Goal: Task Accomplishment & Management: Complete application form

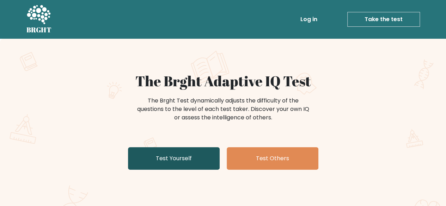
click at [193, 157] on link "Test Yourself" at bounding box center [174, 158] width 92 height 23
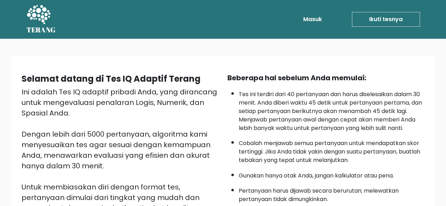
click at [358, 70] on div "Selamat datang di Tes IQ Adaptif Terang Ini adalah Tes IQ adaptif pribadi Anda,…" at bounding box center [223, 183] width 414 height 232
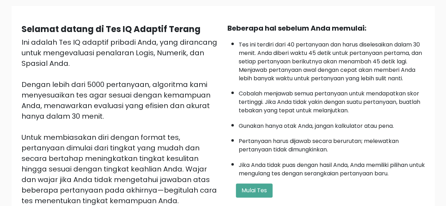
scroll to position [63, 0]
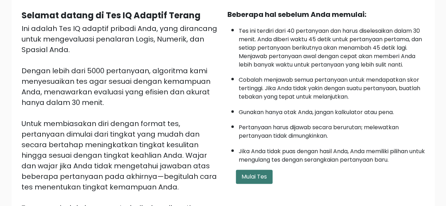
click at [263, 175] on font "Mulai Tes" at bounding box center [253, 177] width 25 height 8
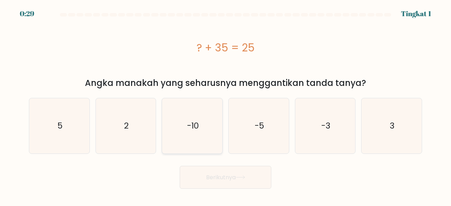
click at [195, 118] on icon "-10" at bounding box center [192, 125] width 55 height 55
click at [226, 105] on input "C. -10" at bounding box center [226, 104] width 0 height 2
radio input "true"
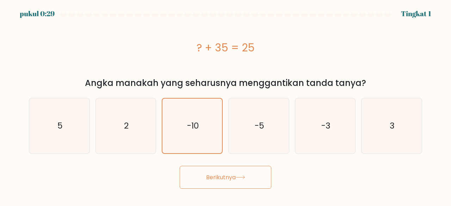
click at [227, 176] on font "Berikutnya" at bounding box center [221, 177] width 30 height 8
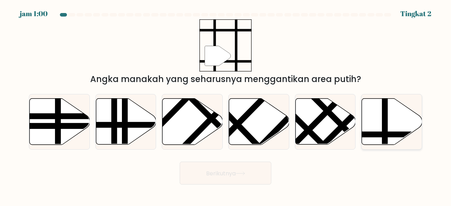
click at [375, 101] on icon at bounding box center [392, 122] width 60 height 46
click at [226, 103] on input "F." at bounding box center [226, 104] width 0 height 2
radio input "true"
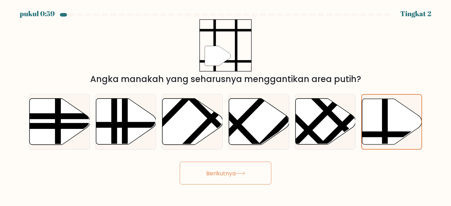
click at [257, 174] on button "Berikutnya" at bounding box center [226, 173] width 92 height 23
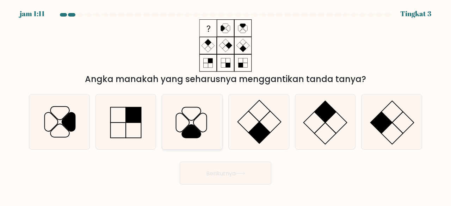
click at [198, 119] on icon at bounding box center [192, 121] width 55 height 55
click at [226, 105] on input "C." at bounding box center [226, 104] width 0 height 2
radio input "true"
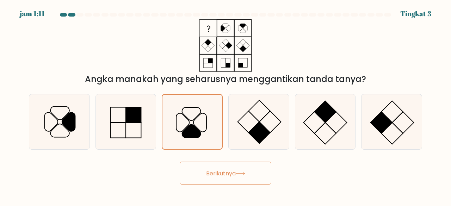
click at [245, 172] on icon at bounding box center [241, 174] width 10 height 4
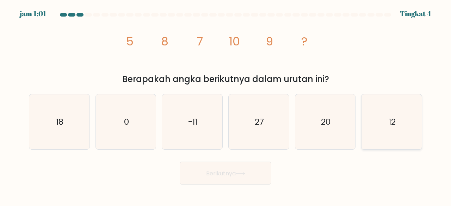
click at [384, 129] on icon "12" at bounding box center [391, 121] width 55 height 55
click at [226, 105] on input "F. 12" at bounding box center [226, 104] width 0 height 2
radio input "true"
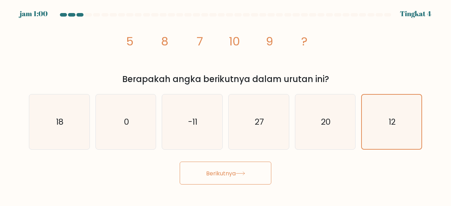
click at [269, 167] on button "Berikutnya" at bounding box center [226, 173] width 92 height 23
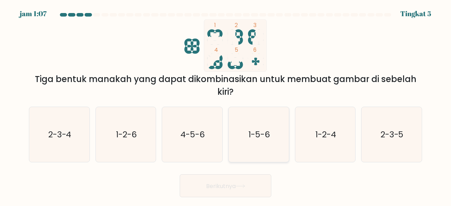
click at [264, 150] on icon "1-5-6" at bounding box center [258, 134] width 55 height 55
click at [226, 105] on input "D. 1-5-6" at bounding box center [226, 104] width 0 height 2
radio input "true"
click at [251, 188] on button "Berikutnya" at bounding box center [226, 185] width 92 height 23
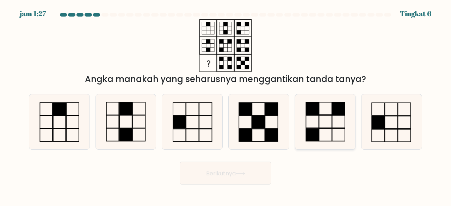
click at [315, 134] on rect at bounding box center [312, 135] width 13 height 13
click at [226, 105] on input "Dan." at bounding box center [226, 104] width 0 height 2
radio input "true"
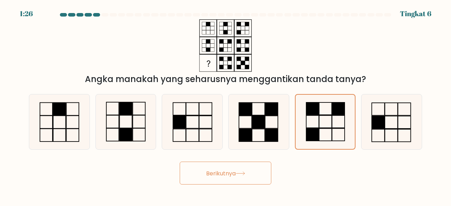
click at [249, 168] on button "Berikutnya" at bounding box center [226, 173] width 92 height 23
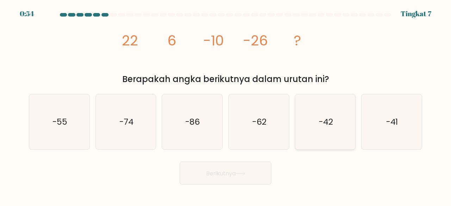
click at [322, 120] on text "-42" at bounding box center [326, 122] width 14 height 12
click at [226, 105] on input "Dan. -42" at bounding box center [226, 104] width 0 height 2
radio input "true"
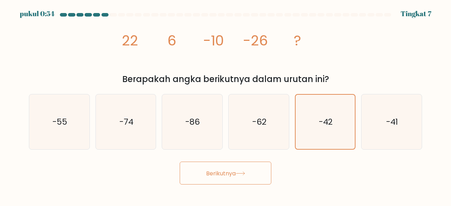
click at [236, 175] on font "Berikutnya" at bounding box center [221, 173] width 30 height 8
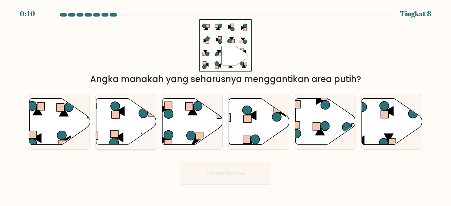
drag, startPoint x: 118, startPoint y: 120, endPoint x: 126, endPoint y: 124, distance: 9.0
click at [118, 120] on icon at bounding box center [126, 122] width 60 height 46
click at [226, 105] on input "B." at bounding box center [226, 104] width 0 height 2
radio input "true"
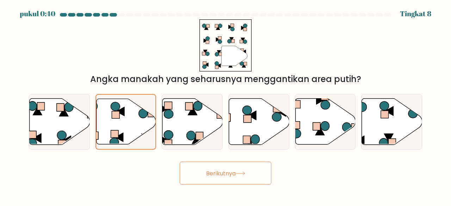
click at [238, 177] on button "Berikutnya" at bounding box center [226, 173] width 92 height 23
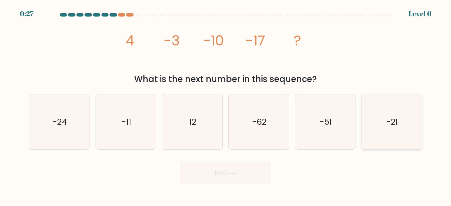
click at [382, 131] on icon "-21" at bounding box center [391, 121] width 55 height 55
click at [226, 105] on input "f. -21" at bounding box center [226, 104] width 0 height 2
radio input "true"
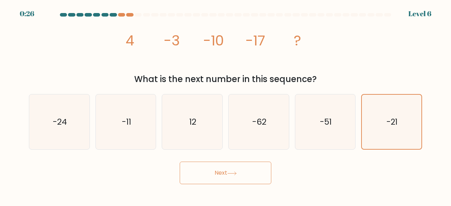
click at [239, 170] on button "Next" at bounding box center [226, 173] width 92 height 23
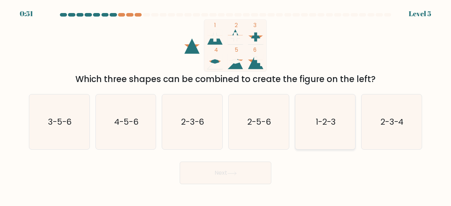
click at [302, 122] on icon "1-2-3" at bounding box center [325, 121] width 55 height 55
click at [226, 105] on input "e. 1-2-3" at bounding box center [226, 104] width 0 height 2
radio input "true"
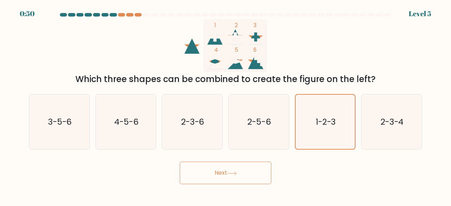
click at [233, 179] on button "Next" at bounding box center [226, 173] width 92 height 23
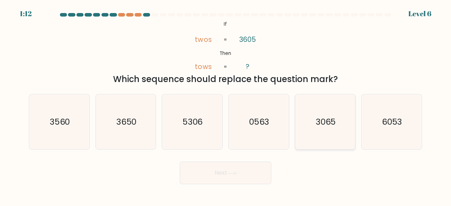
click at [300, 122] on icon "3065" at bounding box center [325, 121] width 55 height 55
click at [226, 105] on input "e. 3065" at bounding box center [226, 104] width 0 height 2
radio input "true"
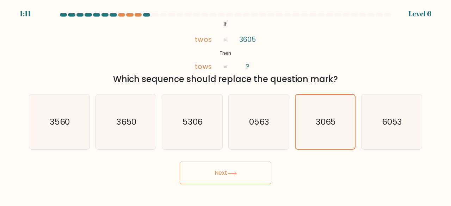
click at [236, 172] on icon at bounding box center [232, 174] width 10 height 4
click at [241, 178] on button "Next" at bounding box center [226, 173] width 92 height 23
click at [233, 175] on icon at bounding box center [232, 174] width 10 height 4
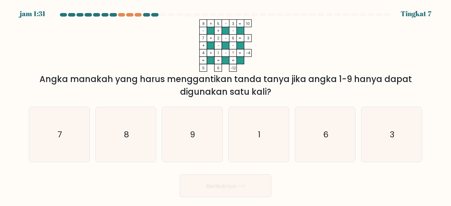
click at [409, 72] on div "8 + 5 - 3 10 - + - 7 + 2 - 6 3 + - - 4 + 1 - ? = -4 = = = = 5 6 -12 = Angka man…" at bounding box center [226, 58] width 402 height 79
drag, startPoint x: 199, startPoint y: 138, endPoint x: 238, endPoint y: 165, distance: 46.5
click at [199, 138] on icon "9" at bounding box center [192, 134] width 55 height 55
click at [226, 105] on input "C. 9" at bounding box center [226, 104] width 0 height 2
radio input "true"
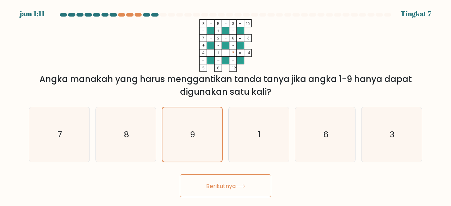
click at [248, 189] on button "Berikutnya" at bounding box center [226, 185] width 92 height 23
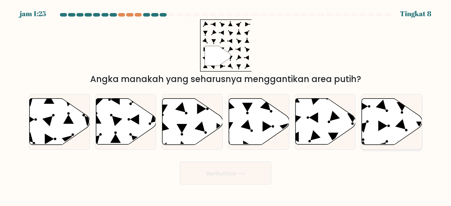
click at [387, 118] on icon at bounding box center [392, 122] width 60 height 46
click at [226, 105] on input "F." at bounding box center [226, 104] width 0 height 2
radio input "true"
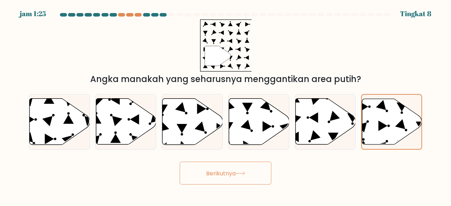
click at [242, 167] on button "Berikutnya" at bounding box center [226, 173] width 92 height 23
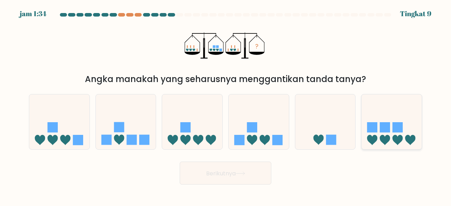
click at [364, 122] on icon at bounding box center [392, 122] width 60 height 50
click at [226, 105] on input "F." at bounding box center [226, 104] width 0 height 2
radio input "true"
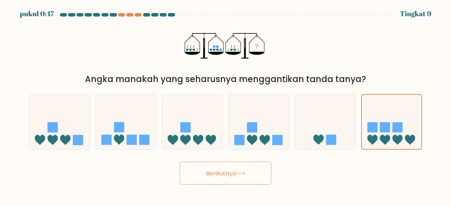
click at [257, 140] on icon at bounding box center [252, 140] width 10 height 10
click at [226, 105] on input "D." at bounding box center [226, 104] width 0 height 2
radio input "true"
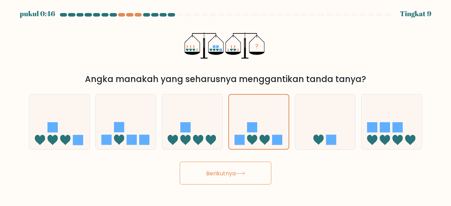
click at [247, 170] on button "Berikutnya" at bounding box center [226, 173] width 92 height 23
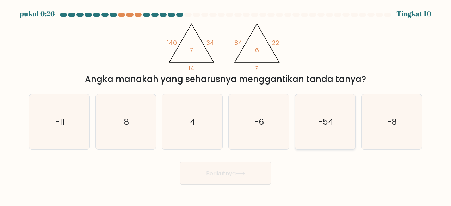
click at [334, 135] on icon "-54" at bounding box center [325, 121] width 55 height 55
click at [226, 105] on input "Dan. -54" at bounding box center [226, 104] width 0 height 2
radio input "true"
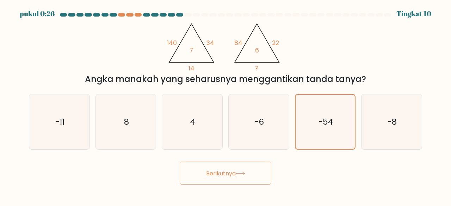
click at [238, 179] on button "Berikutnya" at bounding box center [226, 173] width 92 height 23
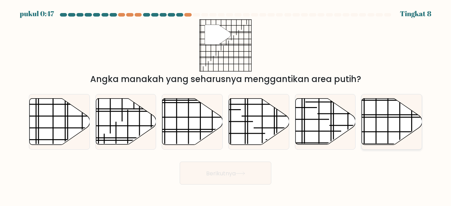
click at [380, 127] on icon at bounding box center [392, 122] width 60 height 46
click at [226, 105] on input "F." at bounding box center [226, 104] width 0 height 2
radio input "true"
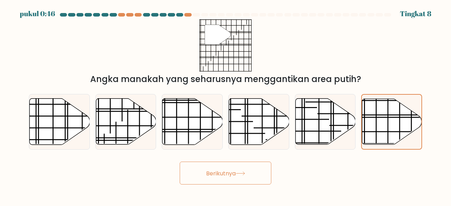
click at [245, 177] on button "Berikutnya" at bounding box center [226, 173] width 92 height 23
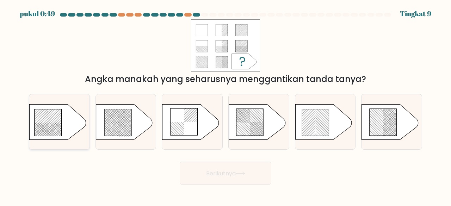
click at [47, 125] on icon at bounding box center [48, 122] width 27 height 27
click at [226, 105] on input "A." at bounding box center [226, 104] width 0 height 2
radio input "true"
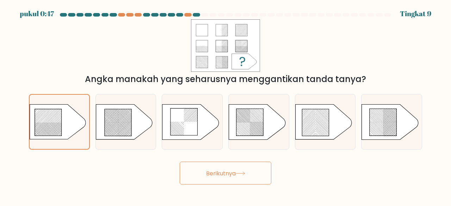
click at [223, 170] on font "Berikutnya" at bounding box center [221, 173] width 30 height 8
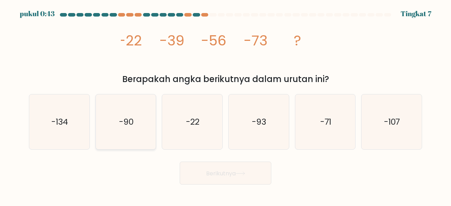
click at [118, 127] on icon "-90" at bounding box center [125, 121] width 55 height 55
click at [226, 105] on input "B. -90" at bounding box center [226, 104] width 0 height 2
radio input "true"
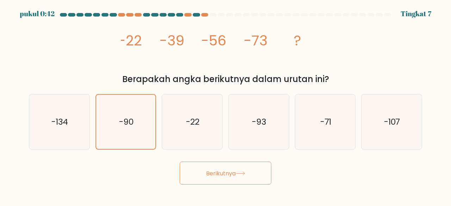
click at [228, 182] on button "Berikutnya" at bounding box center [226, 173] width 92 height 23
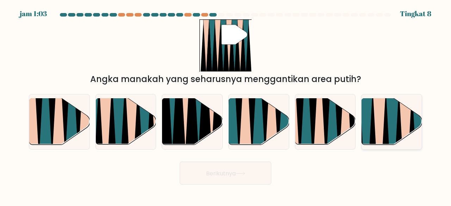
click at [400, 127] on icon at bounding box center [398, 147] width 13 height 120
click at [226, 105] on input "F." at bounding box center [226, 104] width 0 height 2
radio input "true"
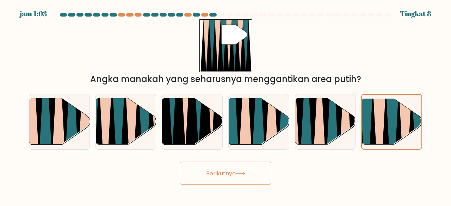
click at [246, 166] on button "Berikutnya" at bounding box center [226, 173] width 92 height 23
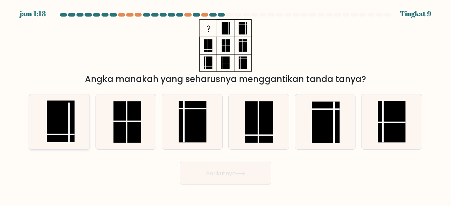
click at [54, 118] on rect at bounding box center [61, 121] width 28 height 42
click at [226, 105] on input "A." at bounding box center [226, 104] width 0 height 2
radio input "true"
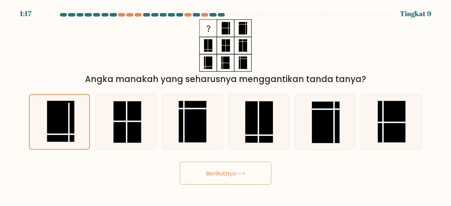
click at [248, 178] on button "Berikutnya" at bounding box center [226, 173] width 92 height 23
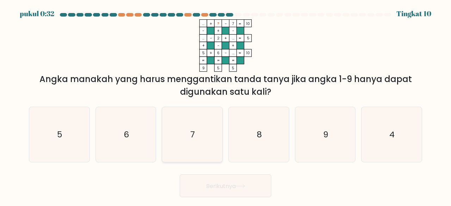
click at [177, 146] on icon "7" at bounding box center [192, 134] width 55 height 55
click at [226, 105] on input "C. 7" at bounding box center [226, 104] width 0 height 2
radio input "true"
click at [251, 189] on button "Berikutnya" at bounding box center [226, 185] width 92 height 23
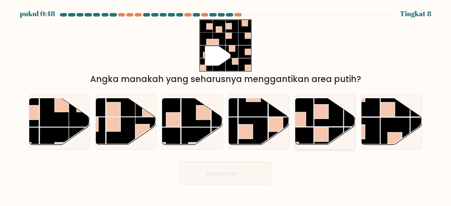
click at [312, 133] on rect at bounding box center [298, 142] width 29 height 29
click at [226, 105] on input "Dan." at bounding box center [226, 104] width 0 height 2
radio input "true"
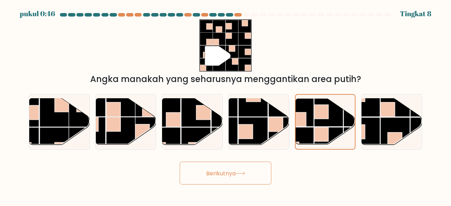
click at [206, 171] on font "Berikutnya" at bounding box center [221, 173] width 30 height 8
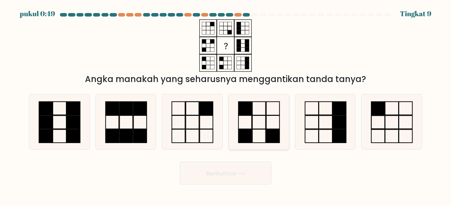
click at [246, 129] on rect at bounding box center [245, 122] width 13 height 13
click at [226, 105] on input "D." at bounding box center [226, 104] width 0 height 2
radio input "true"
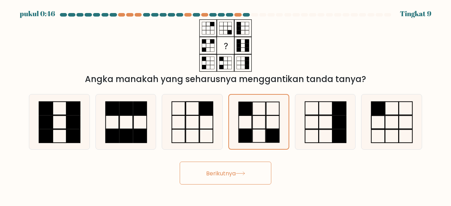
click at [230, 171] on font "Berikutnya" at bounding box center [221, 173] width 30 height 8
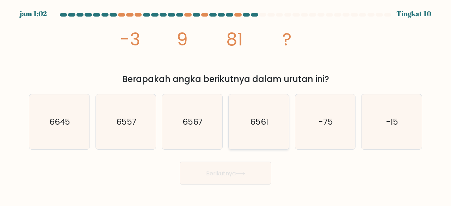
click at [246, 116] on icon "6561" at bounding box center [258, 121] width 55 height 55
click at [226, 105] on input "D. 6561" at bounding box center [226, 104] width 0 height 2
radio input "true"
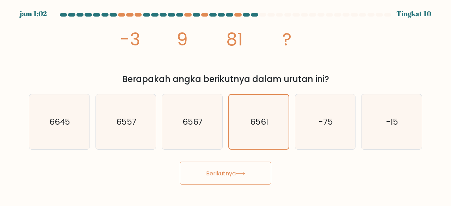
click at [241, 173] on icon at bounding box center [240, 173] width 8 height 3
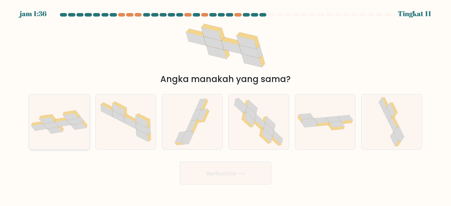
click at [67, 112] on icon at bounding box center [69, 112] width 13 height 5
click at [226, 105] on input "A." at bounding box center [226, 104] width 0 height 2
radio input "true"
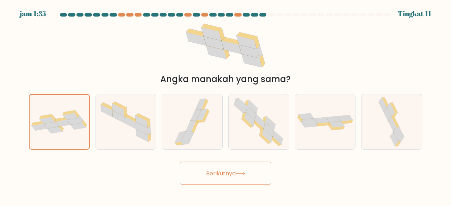
click at [202, 169] on button "Berikutnya" at bounding box center [226, 173] width 92 height 23
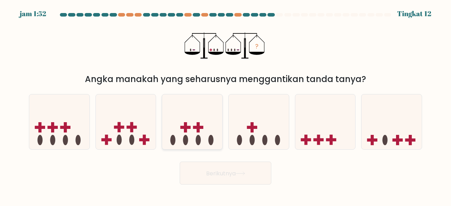
click at [181, 106] on icon at bounding box center [192, 122] width 60 height 50
click at [226, 105] on input "C." at bounding box center [226, 104] width 0 height 2
radio input "true"
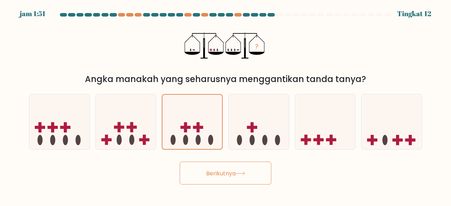
click at [207, 174] on font "Berikutnya" at bounding box center [221, 173] width 30 height 8
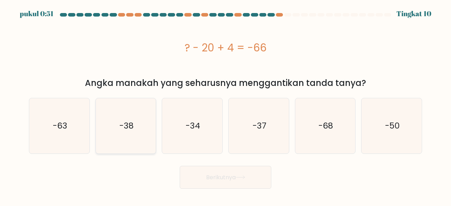
click at [141, 140] on icon "-38" at bounding box center [125, 125] width 55 height 55
click at [226, 105] on input "B. -38" at bounding box center [226, 104] width 0 height 2
radio input "true"
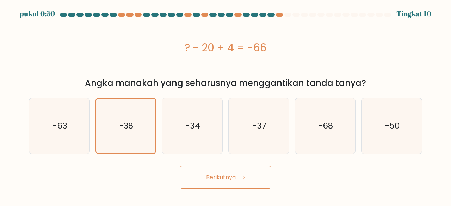
click at [219, 173] on font "Berikutnya" at bounding box center [221, 177] width 30 height 8
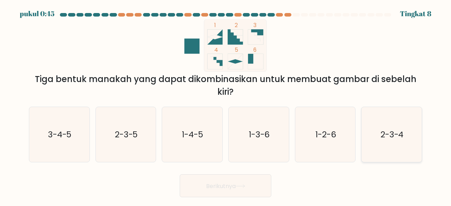
click at [403, 146] on icon "2-3-4" at bounding box center [391, 134] width 55 height 55
click at [226, 105] on input "F. 2-3-4" at bounding box center [226, 104] width 0 height 2
radio input "true"
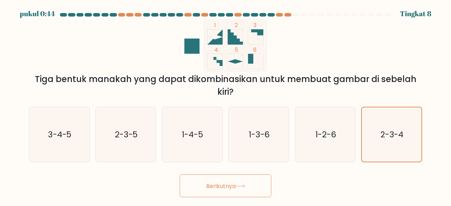
click at [215, 189] on font "Berikutnya" at bounding box center [221, 186] width 30 height 8
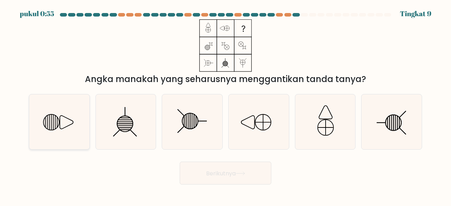
click at [48, 132] on icon at bounding box center [59, 121] width 55 height 55
click at [226, 105] on input "A." at bounding box center [226, 104] width 0 height 2
radio input "true"
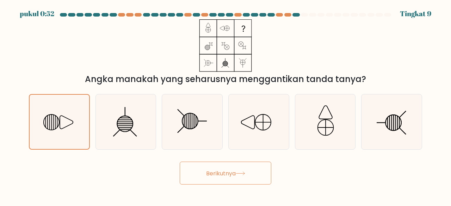
click at [224, 175] on font "Berikutnya" at bounding box center [221, 173] width 30 height 8
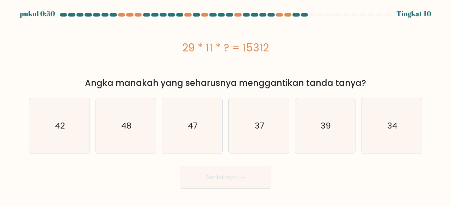
click at [257, 49] on font "29 * 11 * ? = 15312" at bounding box center [225, 47] width 87 height 15
copy font "15312"
click at [127, 138] on icon "48" at bounding box center [125, 125] width 55 height 55
click at [226, 105] on input "B. 48" at bounding box center [226, 104] width 0 height 2
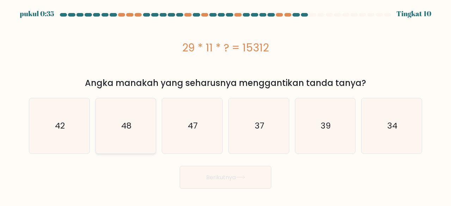
radio input "true"
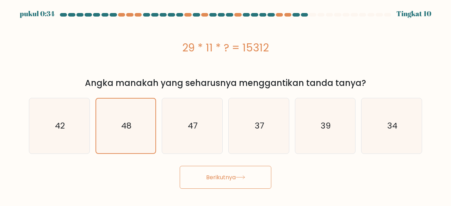
click at [222, 185] on button "Berikutnya" at bounding box center [226, 177] width 92 height 23
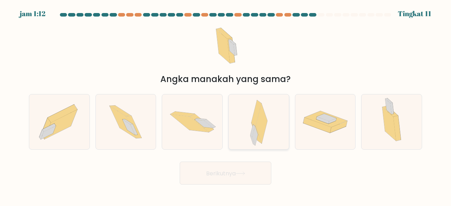
click at [239, 130] on div at bounding box center [258, 122] width 61 height 56
click at [226, 105] on input "D." at bounding box center [226, 104] width 0 height 2
radio input "true"
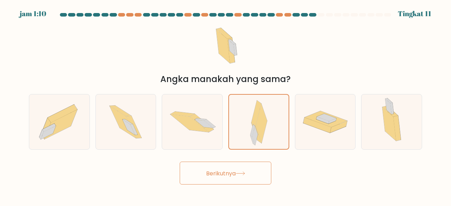
click at [238, 183] on button "Berikutnya" at bounding box center [226, 173] width 92 height 23
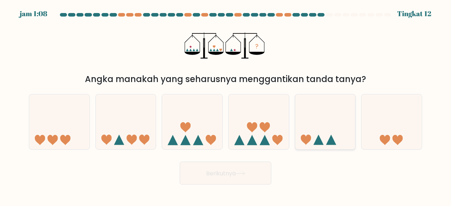
click at [312, 121] on icon at bounding box center [325, 122] width 60 height 50
click at [226, 105] on input "Dan." at bounding box center [226, 104] width 0 height 2
radio input "true"
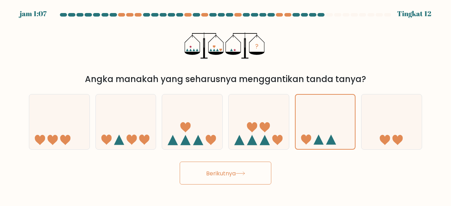
click at [249, 181] on button "Berikutnya" at bounding box center [226, 173] width 92 height 23
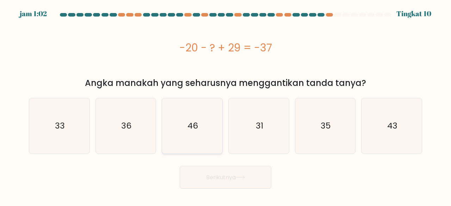
click at [205, 137] on icon "46" at bounding box center [192, 125] width 55 height 55
click at [226, 105] on input "C. 46" at bounding box center [226, 104] width 0 height 2
radio input "true"
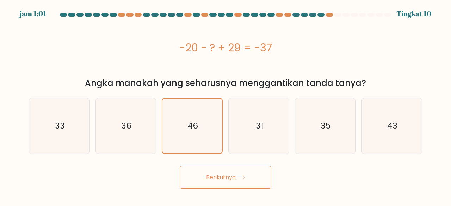
click at [233, 174] on font "Berikutnya" at bounding box center [221, 177] width 30 height 8
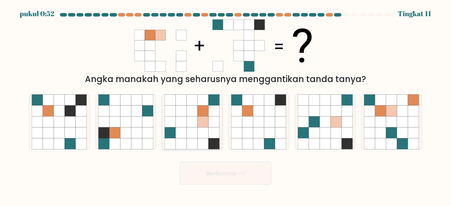
click at [199, 116] on icon at bounding box center [203, 110] width 11 height 11
click at [226, 105] on input "C." at bounding box center [226, 104] width 0 height 2
radio input "true"
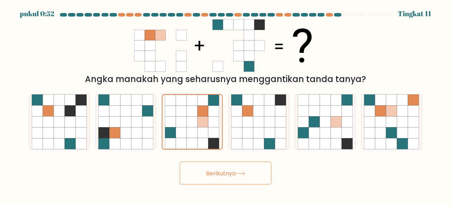
click at [240, 174] on icon at bounding box center [241, 174] width 10 height 4
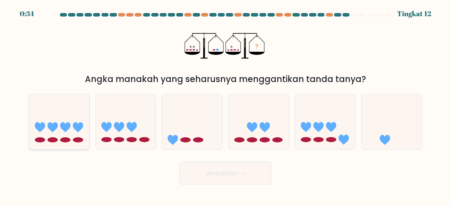
click at [44, 122] on icon at bounding box center [59, 122] width 60 height 50
click at [226, 105] on input "A." at bounding box center [226, 104] width 0 height 2
radio input "true"
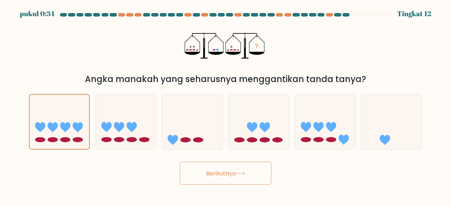
click at [221, 176] on font "Berikutnya" at bounding box center [221, 173] width 30 height 8
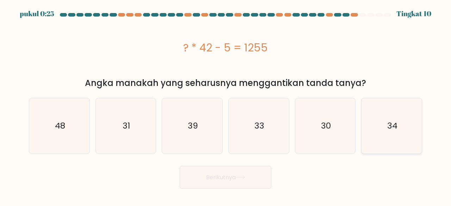
click at [365, 119] on icon "34" at bounding box center [391, 125] width 55 height 55
click at [226, 105] on input "F. 34" at bounding box center [226, 104] width 0 height 2
radio input "true"
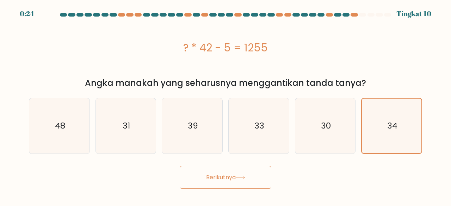
click at [226, 180] on font "Berikutnya" at bounding box center [221, 177] width 30 height 8
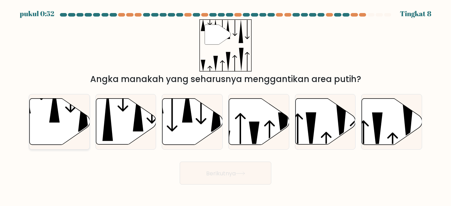
click at [63, 134] on icon at bounding box center [60, 122] width 60 height 46
click at [226, 105] on input "A." at bounding box center [226, 104] width 0 height 2
radio input "true"
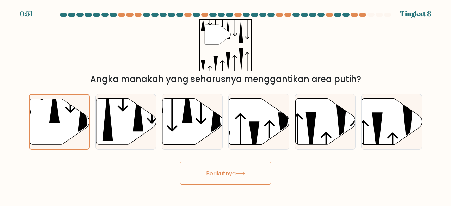
click at [230, 172] on font "Berikutnya" at bounding box center [221, 173] width 30 height 8
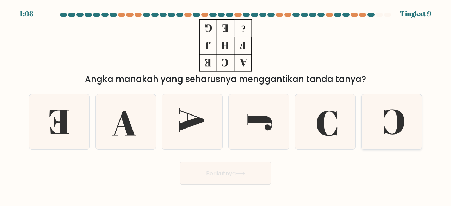
click at [388, 133] on icon at bounding box center [394, 121] width 20 height 25
click at [226, 105] on input "F." at bounding box center [226, 104] width 0 height 2
radio input "true"
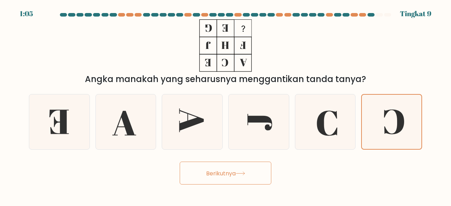
click at [227, 176] on font "Berikutnya" at bounding box center [221, 173] width 30 height 8
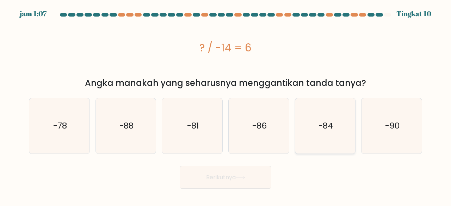
click at [304, 135] on icon "-84" at bounding box center [325, 125] width 55 height 55
click at [226, 105] on input "Dan. -84" at bounding box center [226, 104] width 0 height 2
radio input "true"
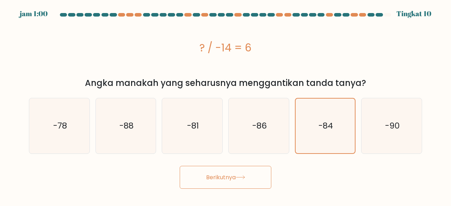
click at [244, 179] on icon at bounding box center [241, 177] width 10 height 4
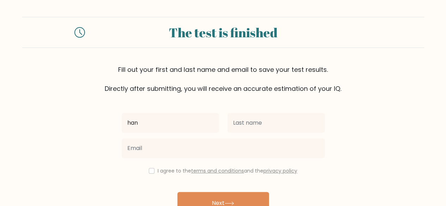
type input "han"
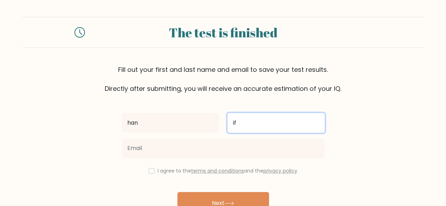
type input "if"
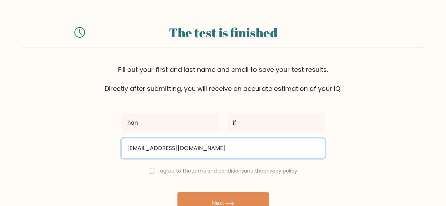
type input "[EMAIL_ADDRESS][DOMAIN_NAME]"
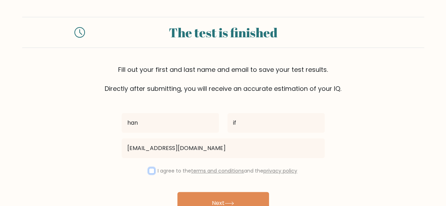
click at [149, 168] on input "checkbox" at bounding box center [152, 171] width 6 height 6
checkbox input "true"
click at [177, 192] on button "Next" at bounding box center [223, 203] width 92 height 23
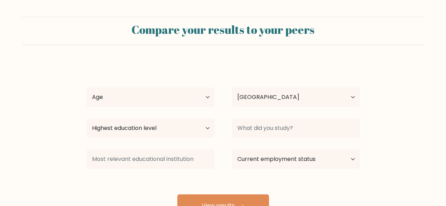
select select "ID"
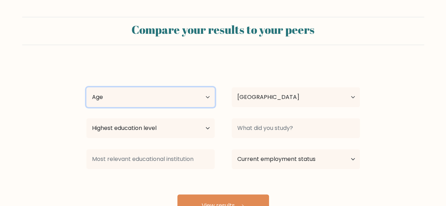
click at [197, 98] on select "Age Under 18 years old 18-24 years old 25-34 years old 35-44 years old 45-54 ye…" at bounding box center [150, 97] width 128 height 20
select select "18_24"
click at [86, 87] on select "Age Under 18 years old 18-24 years old 25-34 years old 35-44 years old 45-54 ye…" at bounding box center [150, 97] width 128 height 20
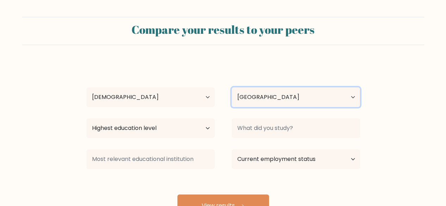
click at [244, 102] on select "Country Afghanistan Albania Algeria American Samoa Andorra Angola Anguilla Anta…" at bounding box center [296, 97] width 128 height 20
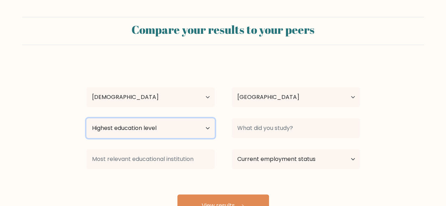
click at [178, 133] on select "Highest education level No schooling Primary Lower Secondary Upper Secondary Oc…" at bounding box center [150, 128] width 128 height 20
select select "upper_secondary"
click at [86, 118] on select "Highest education level No schooling Primary Lower Secondary Upper Secondary Oc…" at bounding box center [150, 128] width 128 height 20
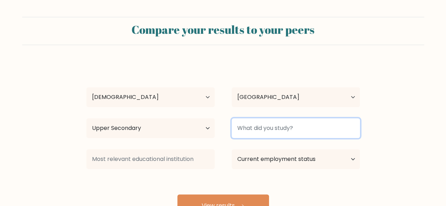
click at [281, 131] on input at bounding box center [296, 128] width 128 height 20
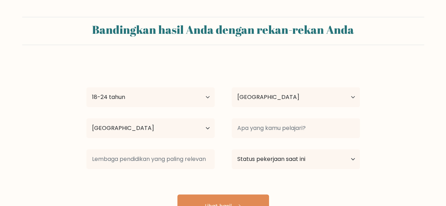
click at [374, 126] on form "Bandingkan hasil Anda dengan rekan-rekan Anda han if Usia Di bawah 18 tahun 18-…" at bounding box center [223, 117] width 446 height 201
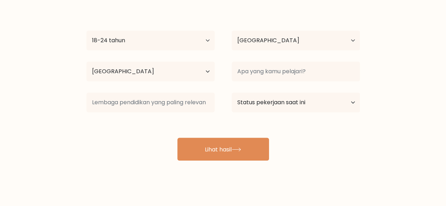
scroll to position [61, 0]
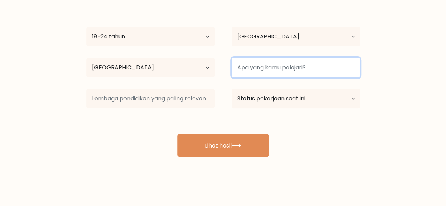
click at [296, 72] on input at bounding box center [296, 68] width 128 height 20
type input "a"
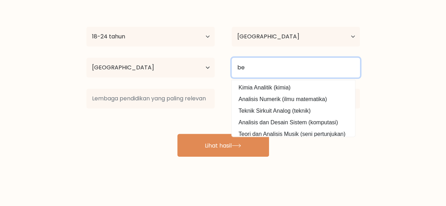
type input "b"
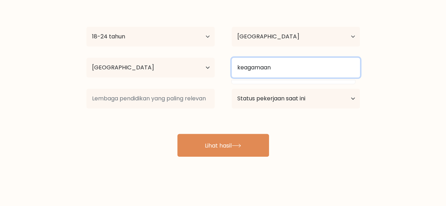
type input "keagamaan"
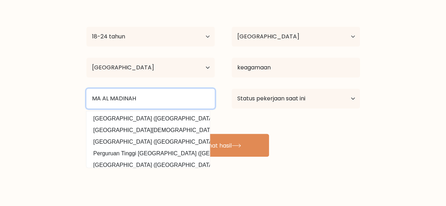
type input "MA AL MADINAH"
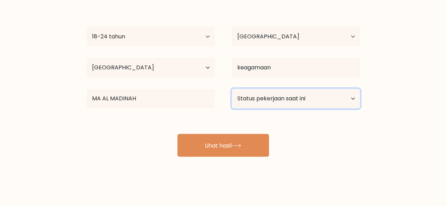
select select "employed"
click at [232, 89] on select "Status pekerjaan saat ini Bekerja Murid Pensiun Lainnya / lebih suka tidak menj…" at bounding box center [296, 99] width 128 height 20
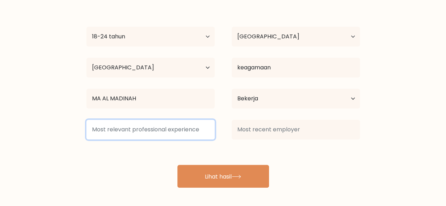
click at [171, 132] on input at bounding box center [150, 130] width 128 height 20
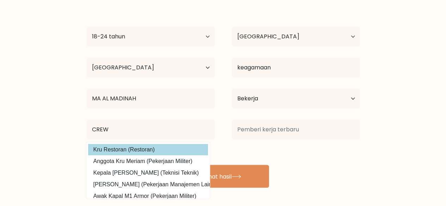
click at [173, 150] on div "han if Usia Di bawah 18 tahun 18-24 tahun 25-34 tahun 35-44 tahun 45-54 tahun 5…" at bounding box center [223, 94] width 282 height 186
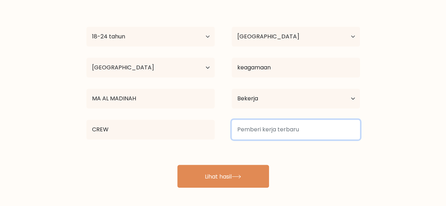
click at [254, 122] on input at bounding box center [296, 130] width 128 height 20
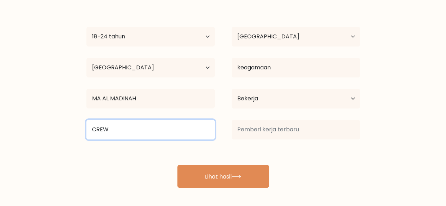
click at [183, 132] on input "CREW" at bounding box center [150, 130] width 128 height 20
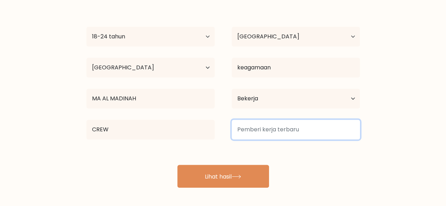
click at [258, 130] on input at bounding box center [296, 130] width 128 height 20
click at [302, 130] on input at bounding box center [296, 130] width 128 height 20
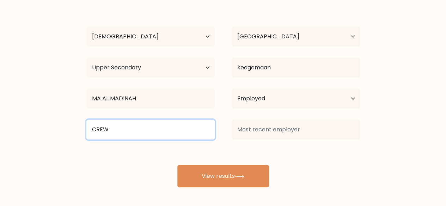
click at [167, 134] on input "CREW" at bounding box center [150, 130] width 128 height 20
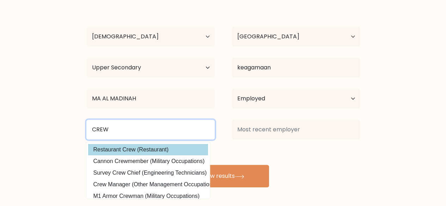
type input "CREW"
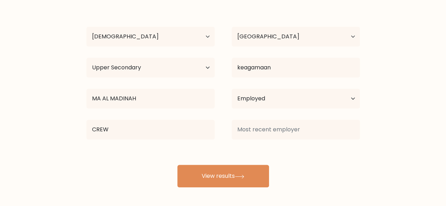
click at [159, 154] on div "han if Age Under 18 years old 18-24 years old 25-34 years old 35-44 years old 4…" at bounding box center [223, 94] width 282 height 186
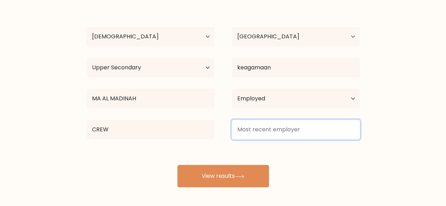
click at [255, 131] on input at bounding box center [296, 130] width 128 height 20
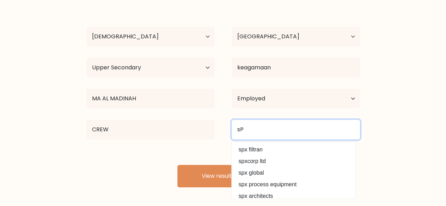
type input "s"
type input "Spx Xpress"
click at [177, 165] on button "View results" at bounding box center [223, 176] width 92 height 23
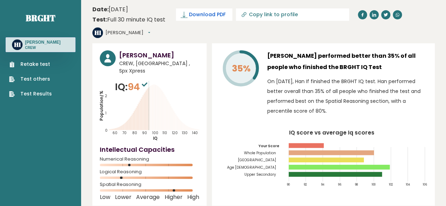
click at [199, 15] on span "Download PDF" at bounding box center [207, 14] width 37 height 7
